Goal: Find specific page/section: Find specific page/section

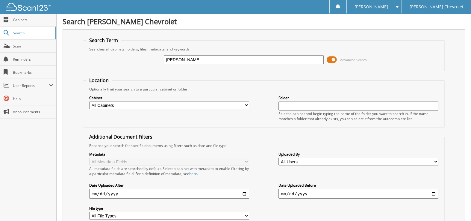
type input "[PERSON_NAME]"
drag, startPoint x: 183, startPoint y: 59, endPoint x: 86, endPoint y: 60, distance: 97.0
click at [86, 60] on div "fitzhugh Advanced Search" at bounding box center [263, 60] width 355 height 16
type input "t6911a"
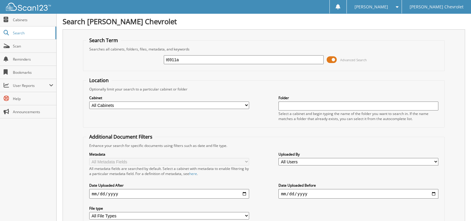
click at [336, 59] on span at bounding box center [331, 59] width 10 height 9
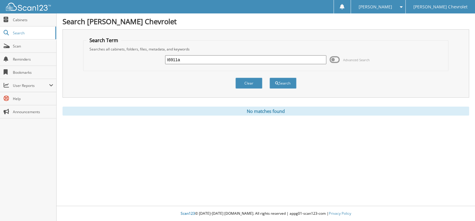
click at [336, 59] on span at bounding box center [334, 59] width 10 height 9
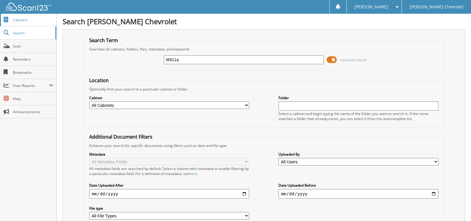
click at [26, 20] on span "Cabinets" at bounding box center [33, 19] width 40 height 5
